Goal: Information Seeking & Learning: Compare options

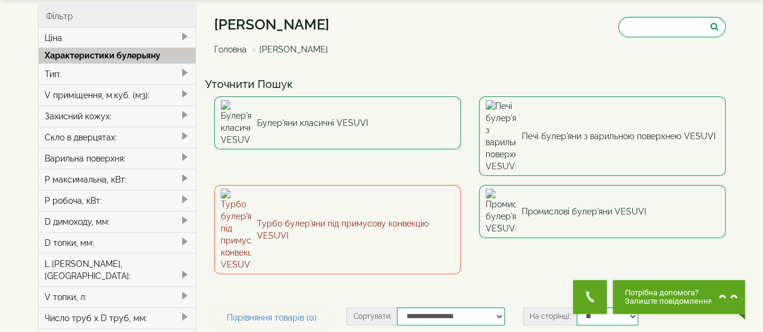
scroll to position [53, 0]
click at [344, 185] on link "Турбо булер'яни під примусову конвекцію VESUVI" at bounding box center [337, 229] width 247 height 89
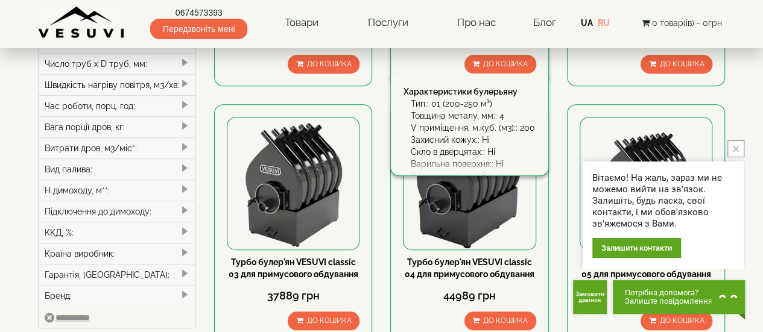
scroll to position [314, 0]
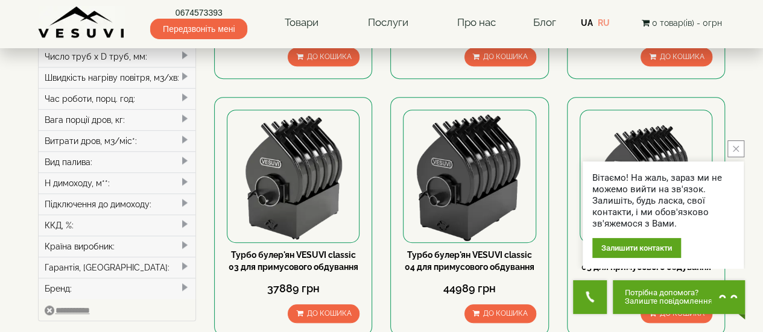
click at [736, 145] on button "close button" at bounding box center [735, 148] width 17 height 17
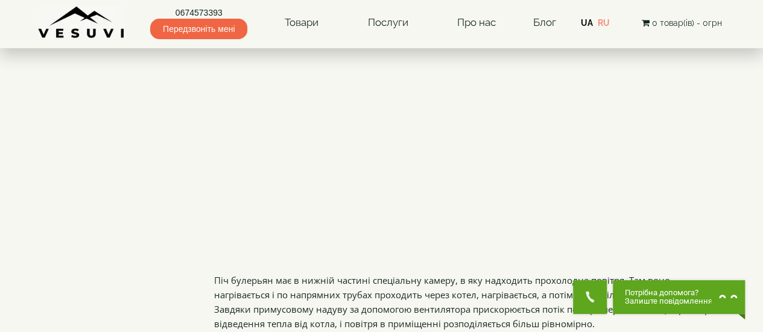
scroll to position [1084, 0]
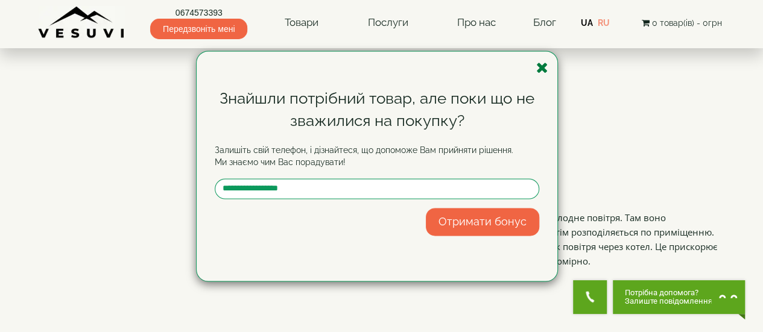
click at [547, 65] on icon "button" at bounding box center [542, 67] width 12 height 15
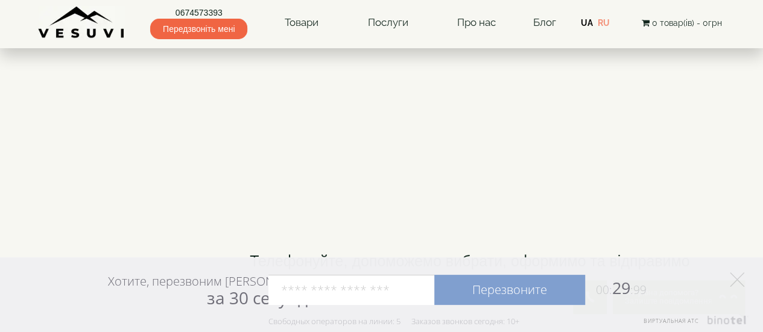
scroll to position [1819, 0]
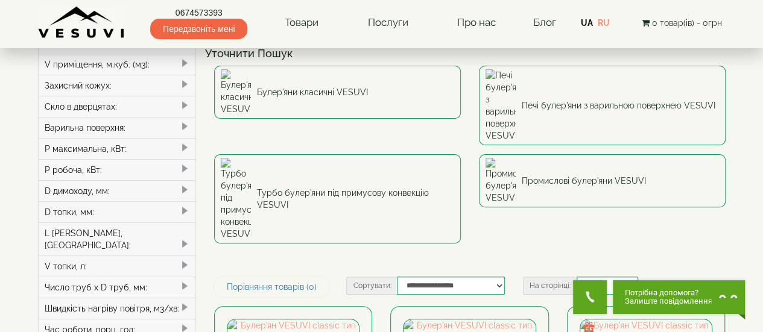
scroll to position [84, 0]
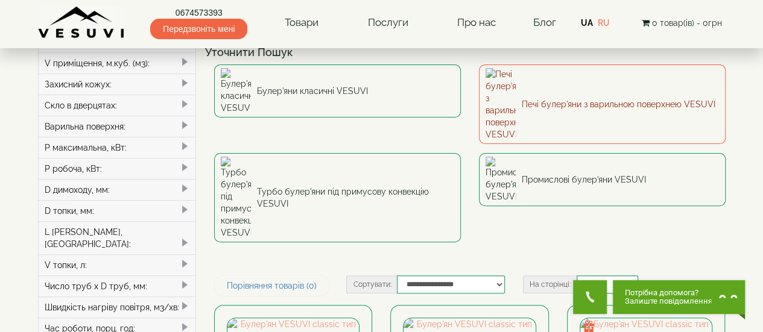
click at [537, 84] on link "Печі булер'яни з варильною поверхнею VESUVI" at bounding box center [602, 105] width 247 height 80
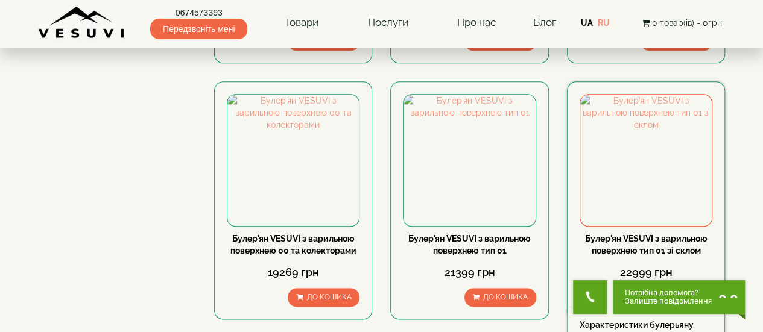
scroll to position [626, 0]
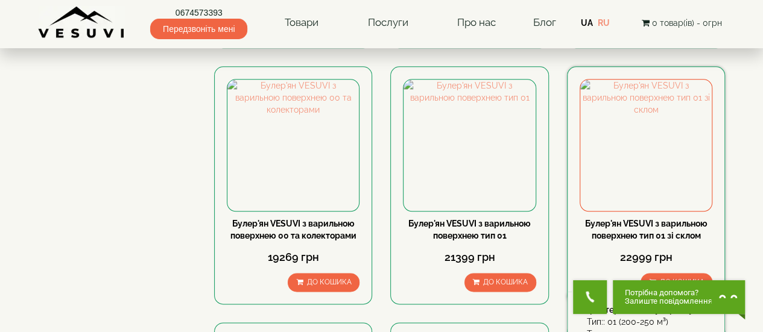
click at [639, 226] on link "Булер'ян VESUVI з варильною поверхнею тип 01 зі склом" at bounding box center [646, 230] width 122 height 22
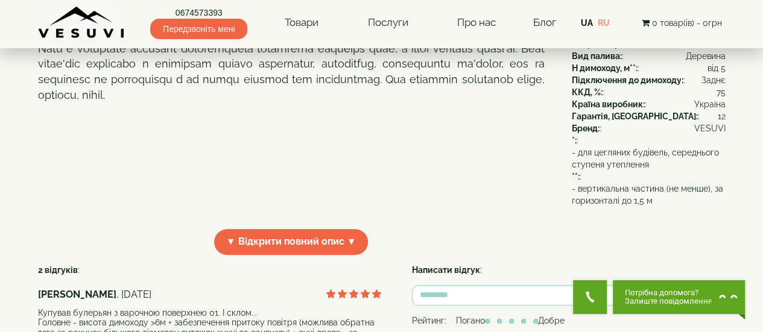
scroll to position [332, 0]
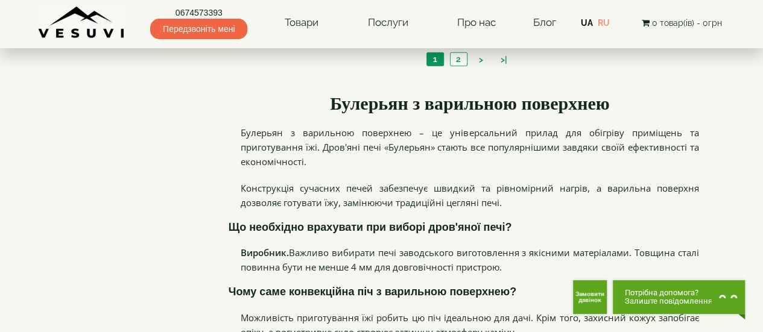
scroll to position [1447, 0]
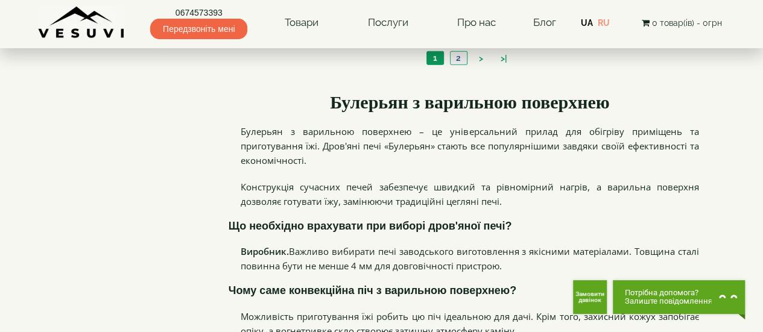
click at [459, 57] on link "2" at bounding box center [458, 58] width 17 height 13
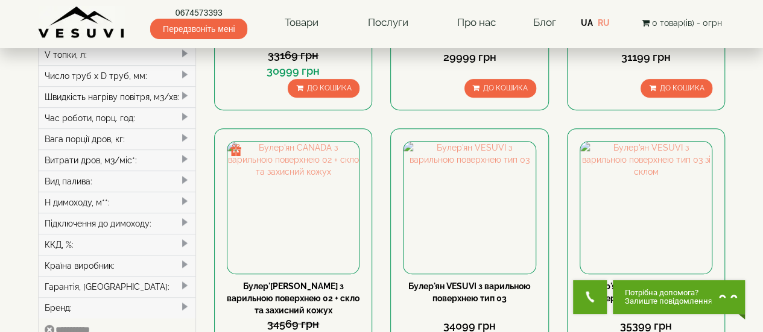
scroll to position [294, 0]
click at [150, 87] on div "Швидкість нагріву повітря, м3/хв:" at bounding box center [117, 97] width 157 height 21
